Goal: Ask a question

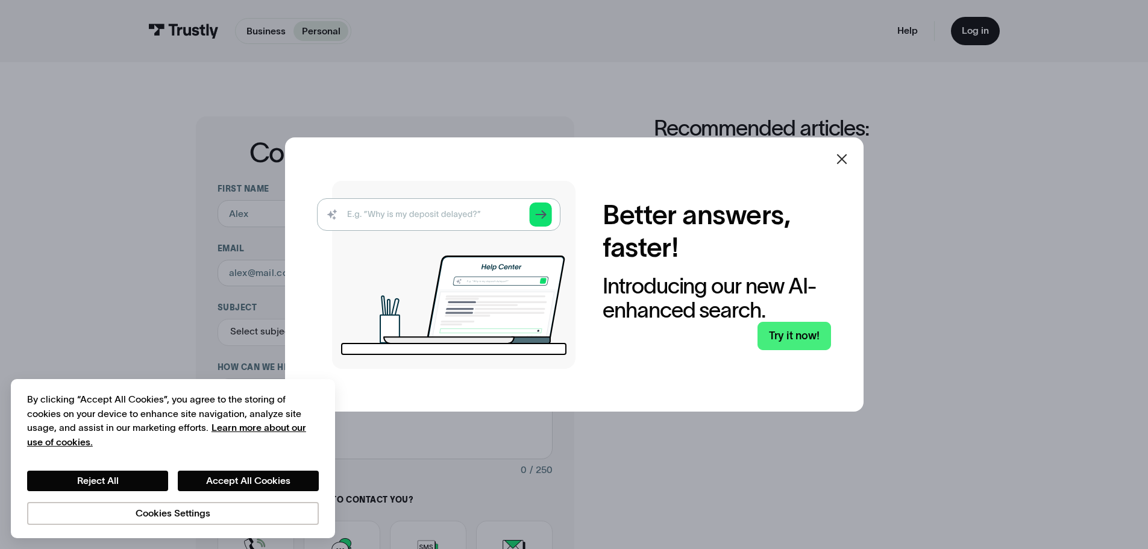
click at [845, 156] on icon at bounding box center [842, 159] width 14 height 14
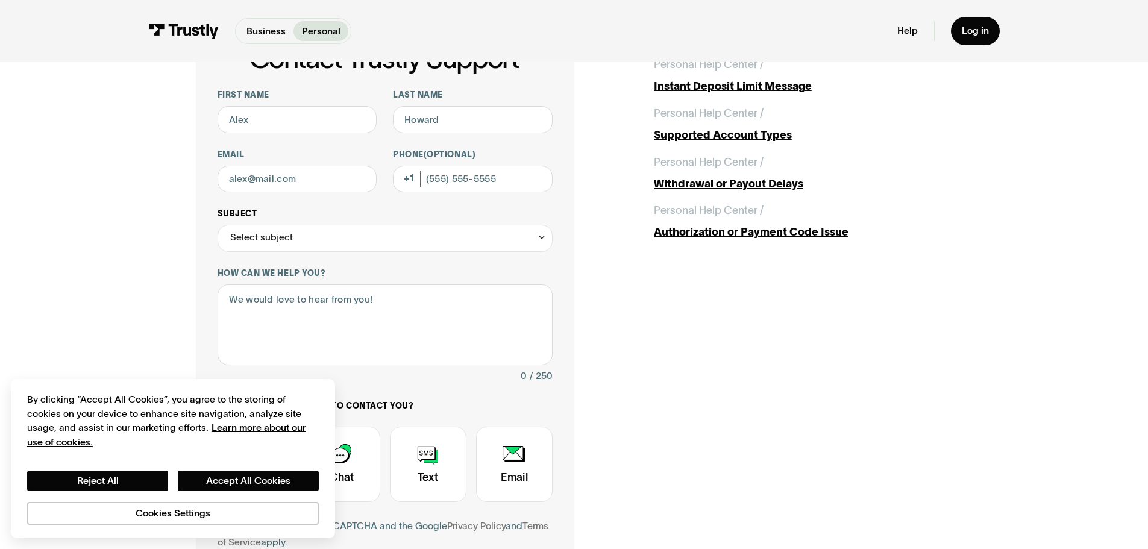
scroll to position [60, 0]
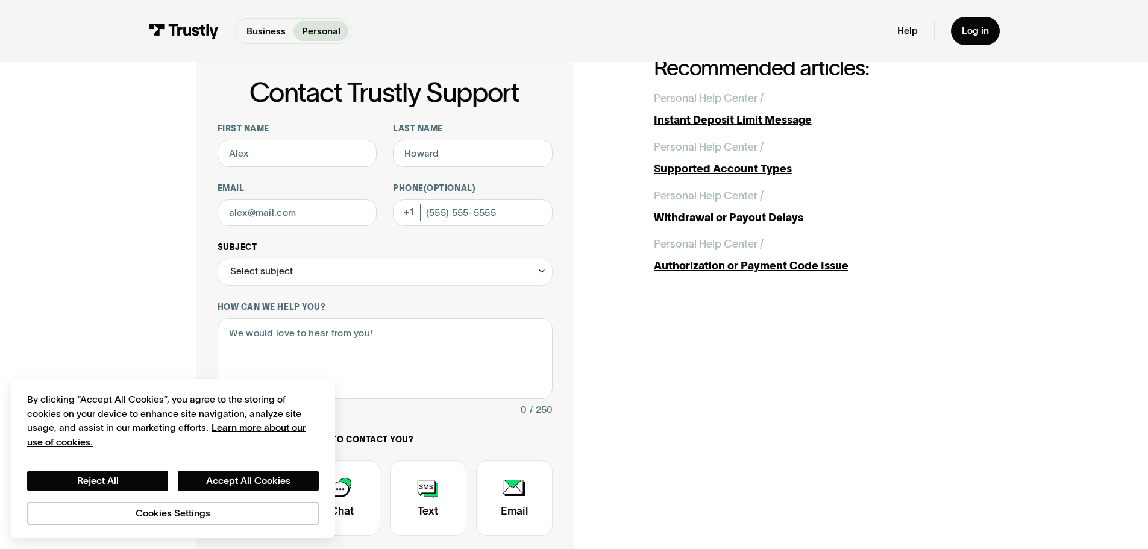
click at [482, 266] on div "Select subject" at bounding box center [385, 272] width 335 height 27
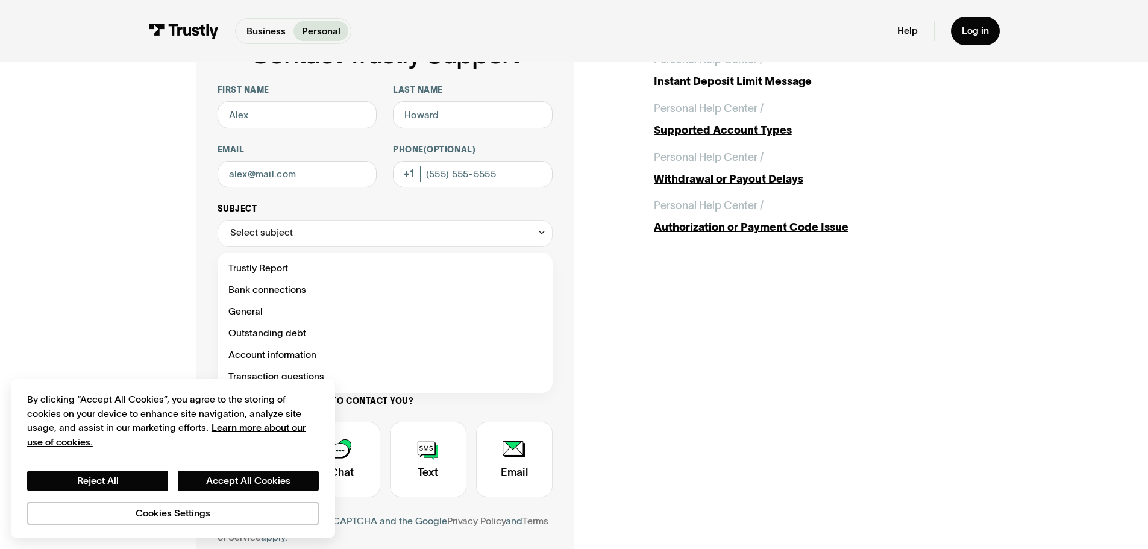
scroll to position [181, 0]
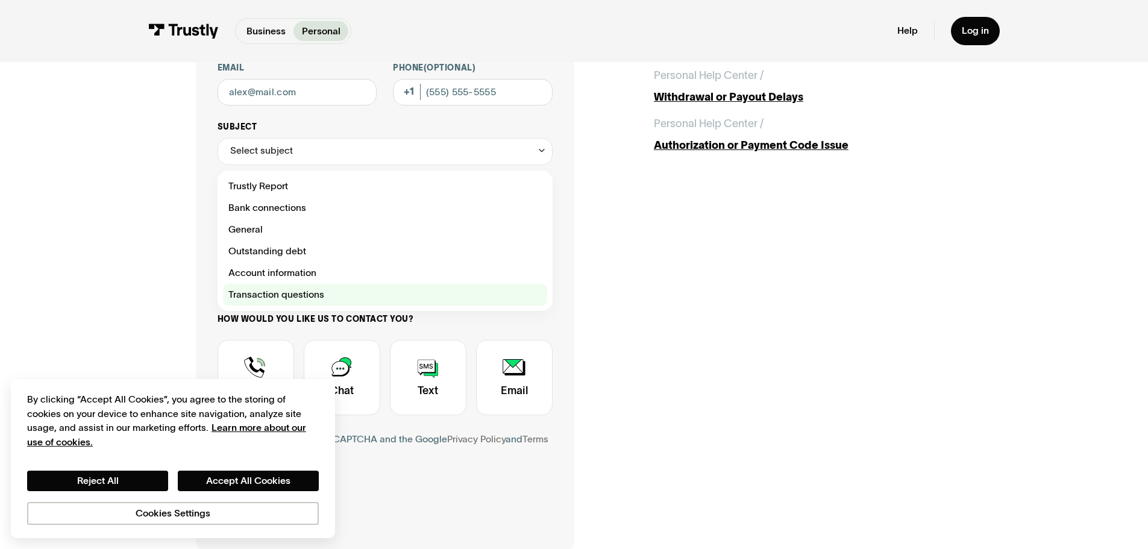
click at [282, 299] on div "Contact Trustly Support" at bounding box center [385, 295] width 324 height 22
type input "**********"
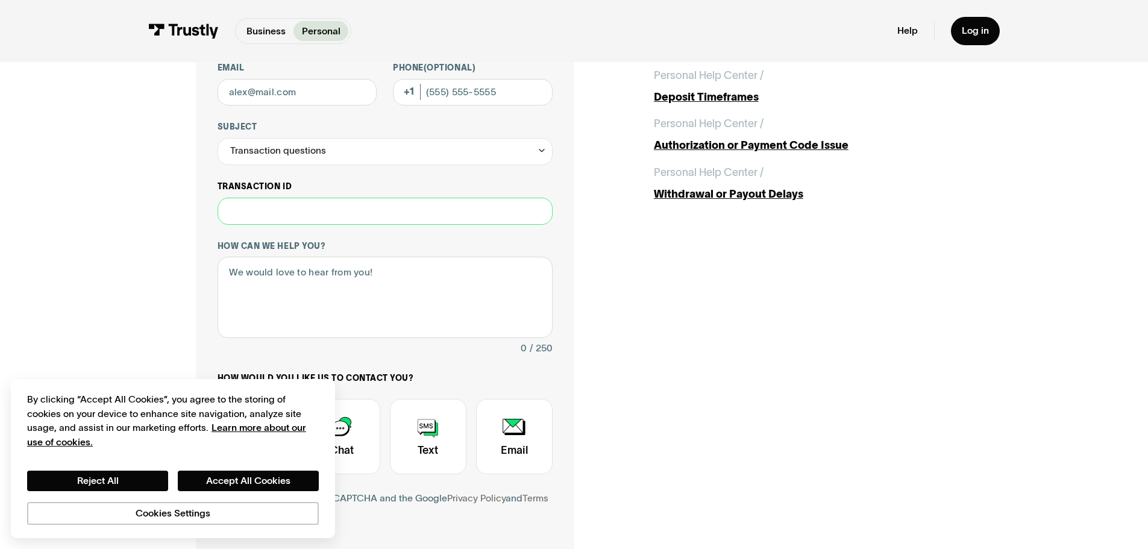
click at [287, 215] on input "Transaction ID" at bounding box center [385, 211] width 335 height 27
paste input "**********"
type input "**********"
click at [339, 290] on textarea "How can we help you?" at bounding box center [385, 297] width 335 height 81
type textarea "W"
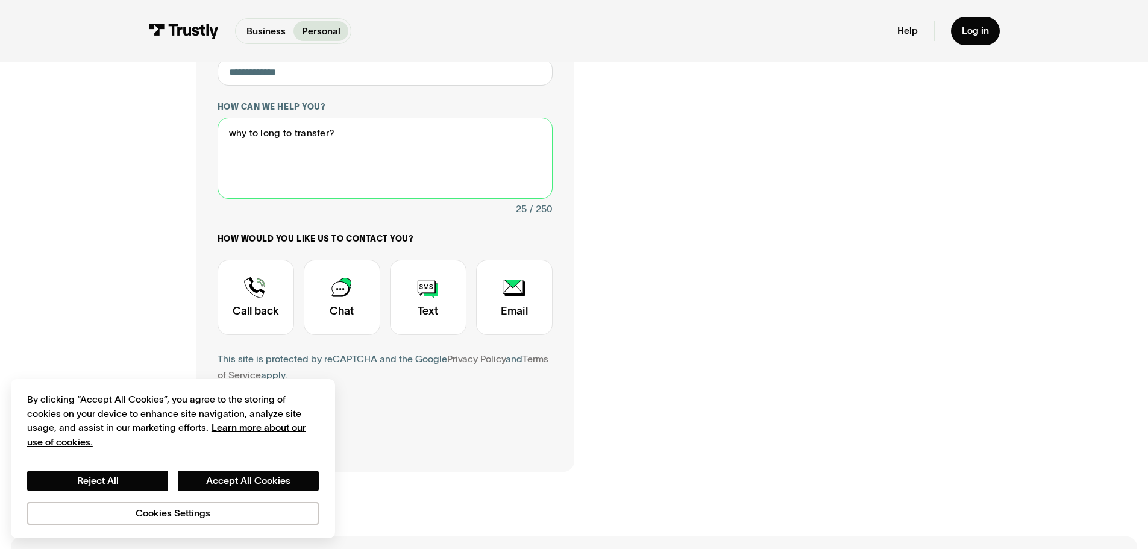
scroll to position [422, 0]
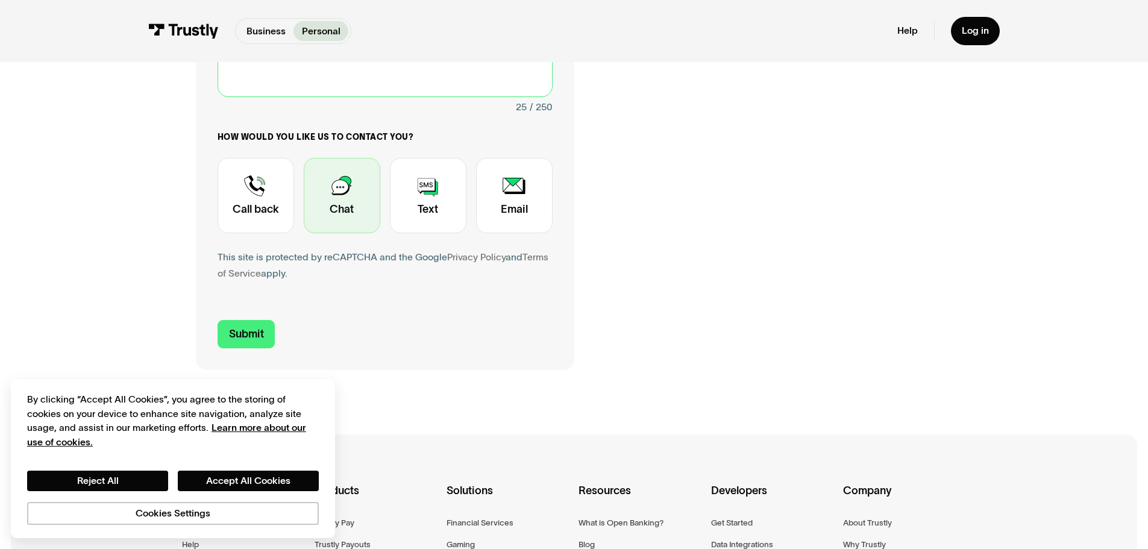
type textarea "why to long to transfer?"
click at [336, 211] on div "Contact Trustly Support" at bounding box center [342, 195] width 77 height 75
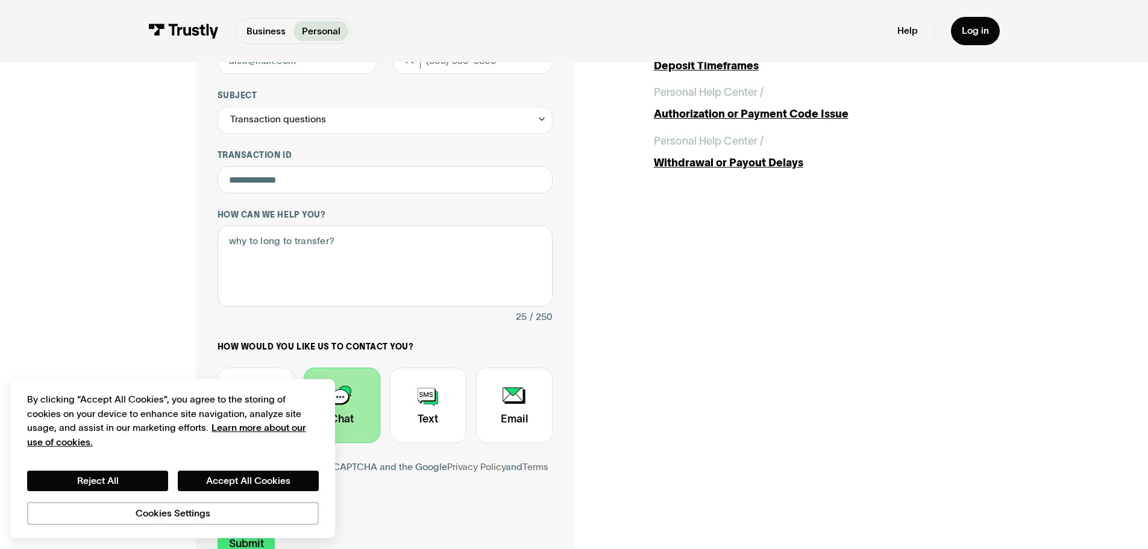
scroll to position [60, 0]
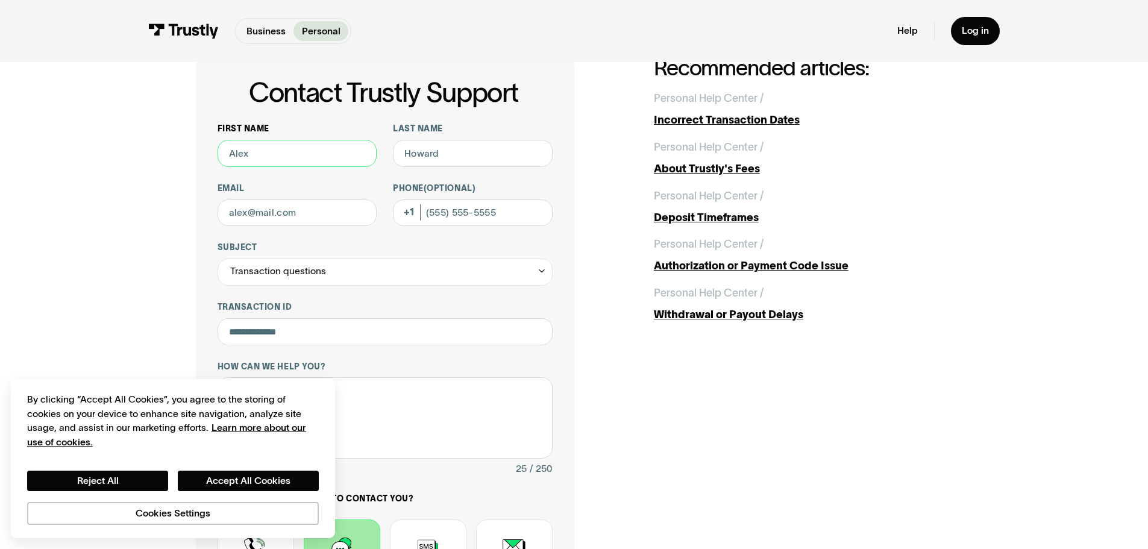
click at [274, 161] on input "First name" at bounding box center [298, 153] width 160 height 27
type input "[PERSON_NAME]"
type input "Perit"
type input "[EMAIL_ADDRESS][DOMAIN_NAME]"
type input "(095) 551-3588"
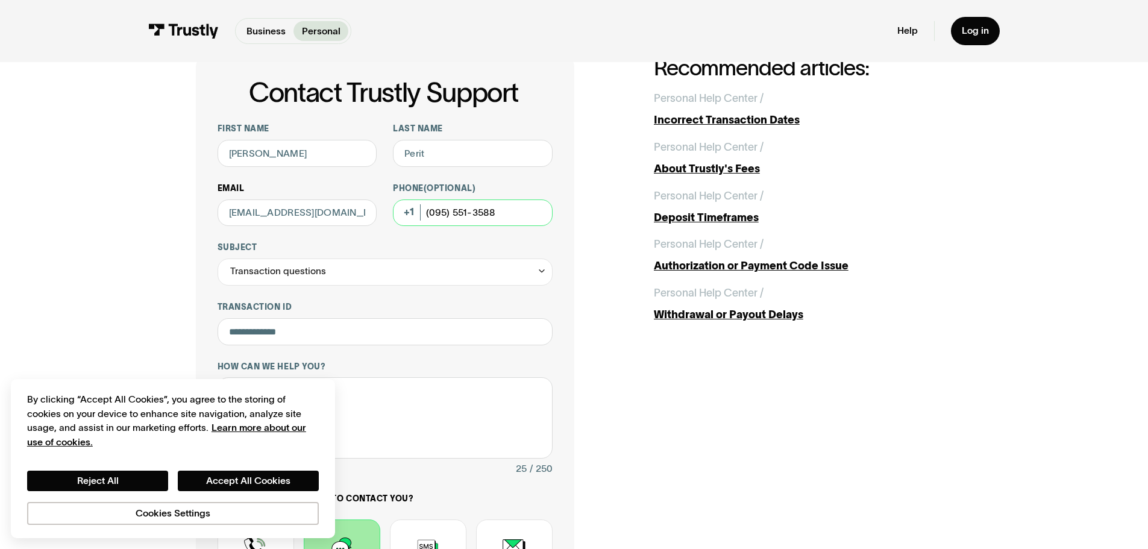
drag, startPoint x: 524, startPoint y: 216, endPoint x: 326, endPoint y: 209, distance: 197.9
click at [326, 209] on div "**********" at bounding box center [385, 392] width 335 height 537
click at [408, 215] on div "Phone (Optional) [PHONE_NUMBER]" at bounding box center [473, 204] width 160 height 43
click at [410, 214] on div "Phone (Optional) [PHONE_NUMBER]" at bounding box center [473, 204] width 160 height 43
click at [412, 213] on div "Phone (Optional) [PHONE_NUMBER]" at bounding box center [473, 204] width 160 height 43
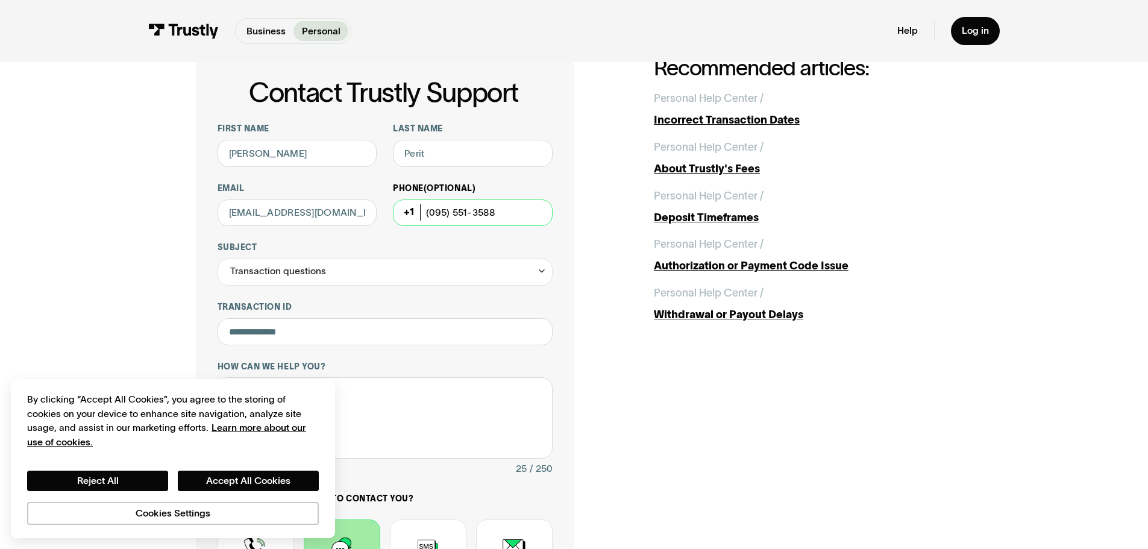
click at [515, 212] on input "(095) 551-3588" at bounding box center [473, 213] width 160 height 27
drag, startPoint x: 377, startPoint y: 212, endPoint x: 401, endPoint y: 228, distance: 29.6
click at [321, 211] on div "**********" at bounding box center [385, 392] width 335 height 537
click at [695, 392] on div "**********" at bounding box center [574, 394] width 757 height 676
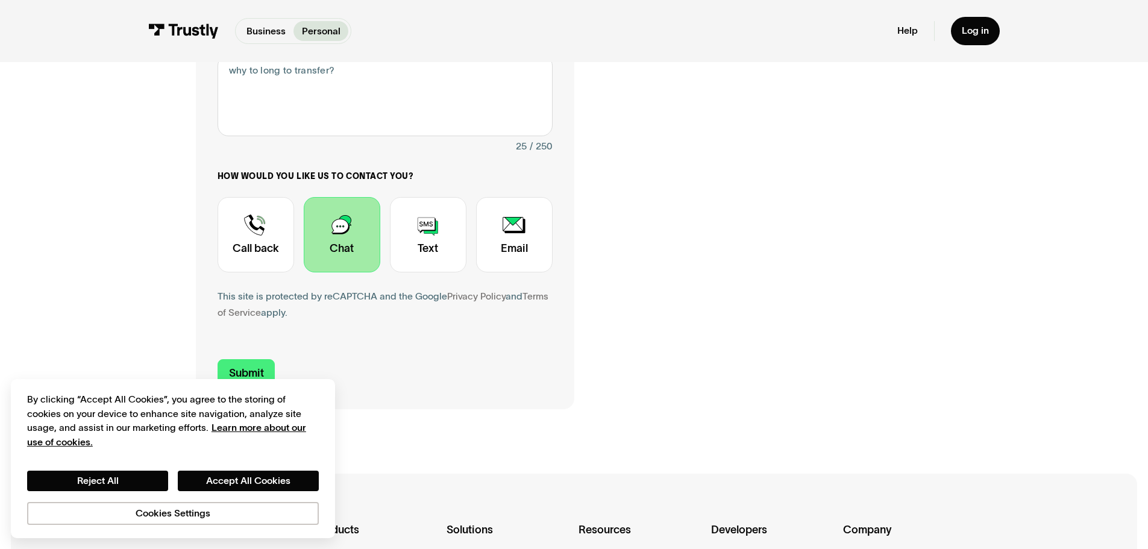
scroll to position [543, 0]
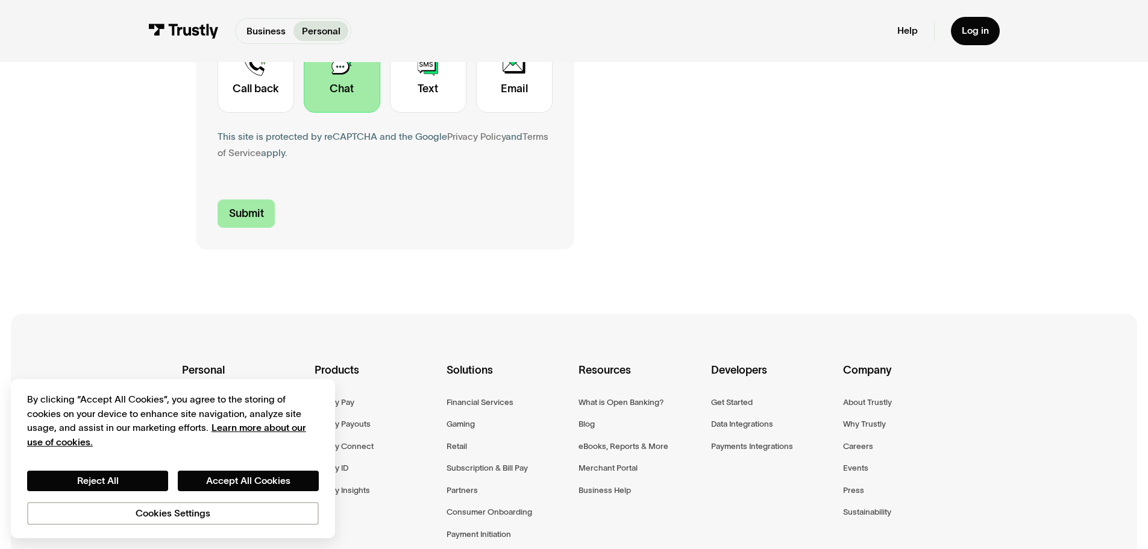
click at [259, 214] on input "Submit" at bounding box center [247, 214] width 58 height 28
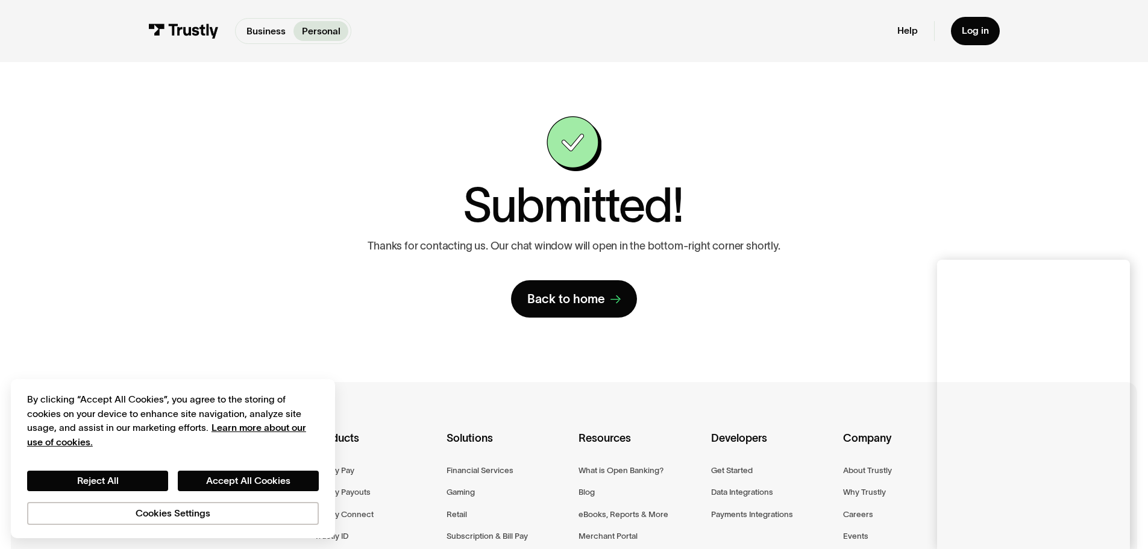
scroll to position [60, 0]
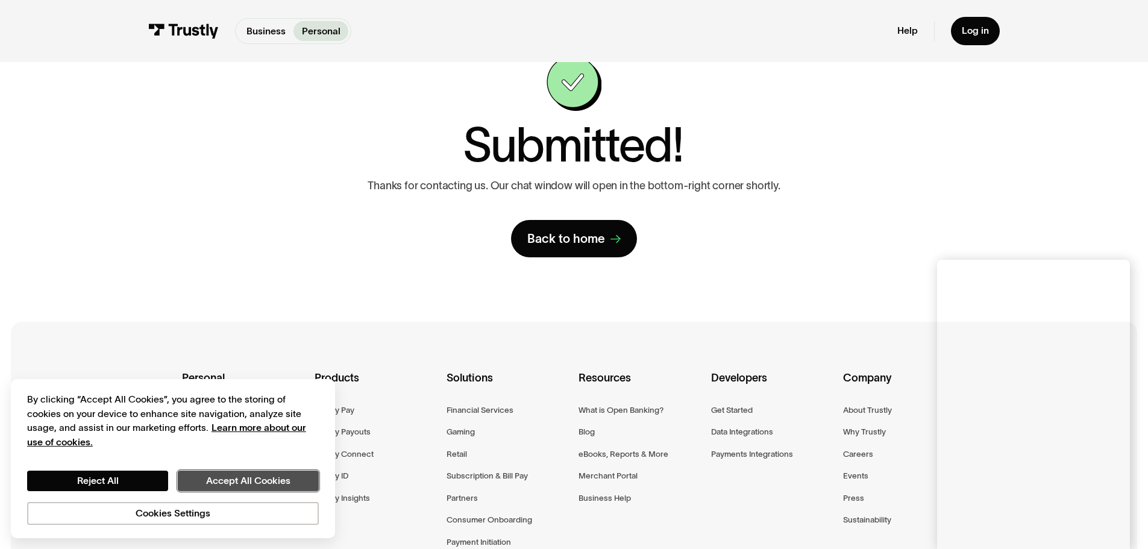
click at [258, 487] on button "Accept All Cookies" at bounding box center [248, 481] width 141 height 20
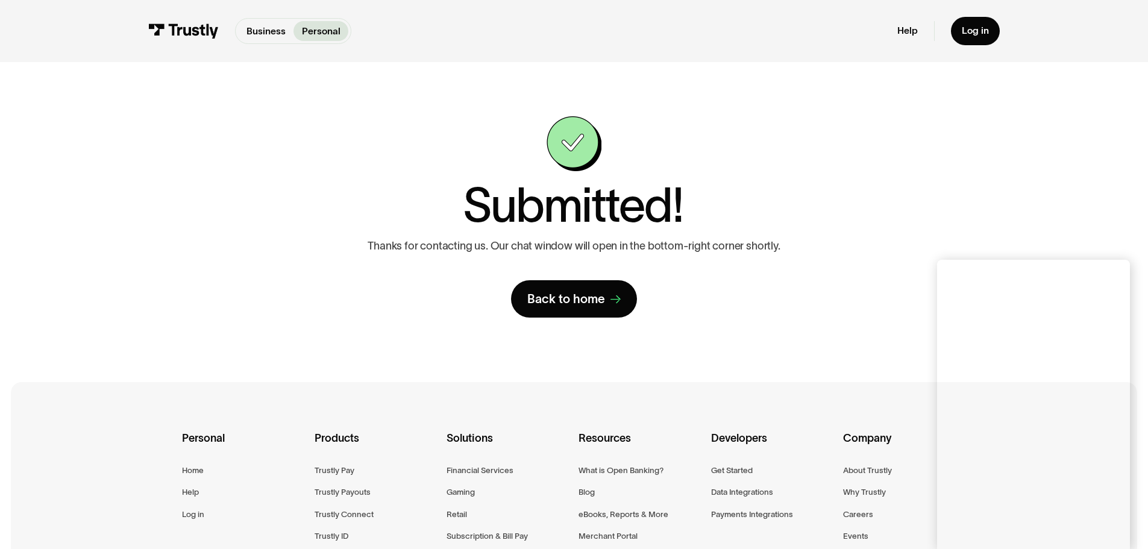
scroll to position [262, 0]
